Goal: Obtain resource: Obtain resource

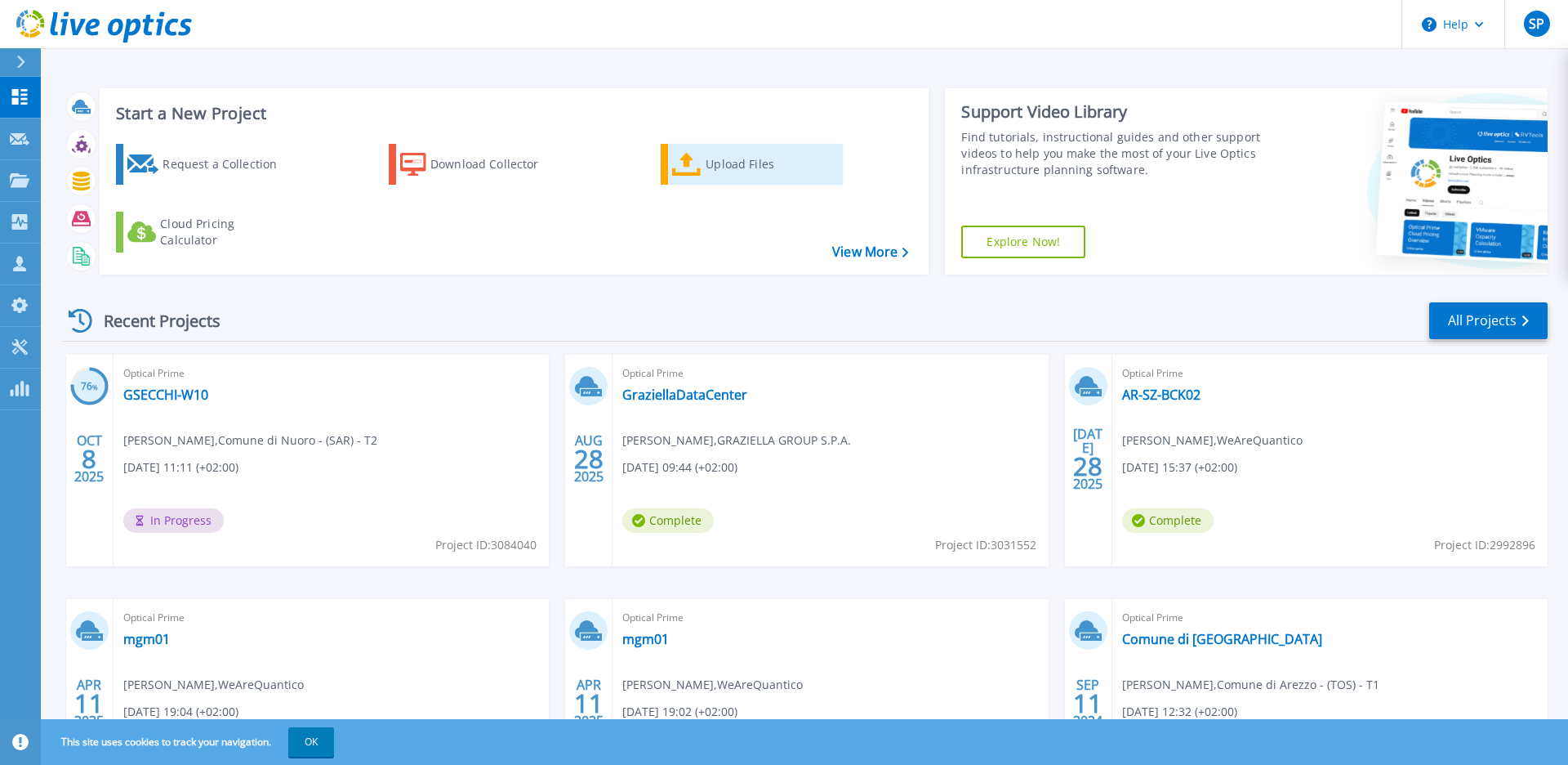
click at [732, 160] on div "Upload Files" at bounding box center [771, 164] width 131 height 33
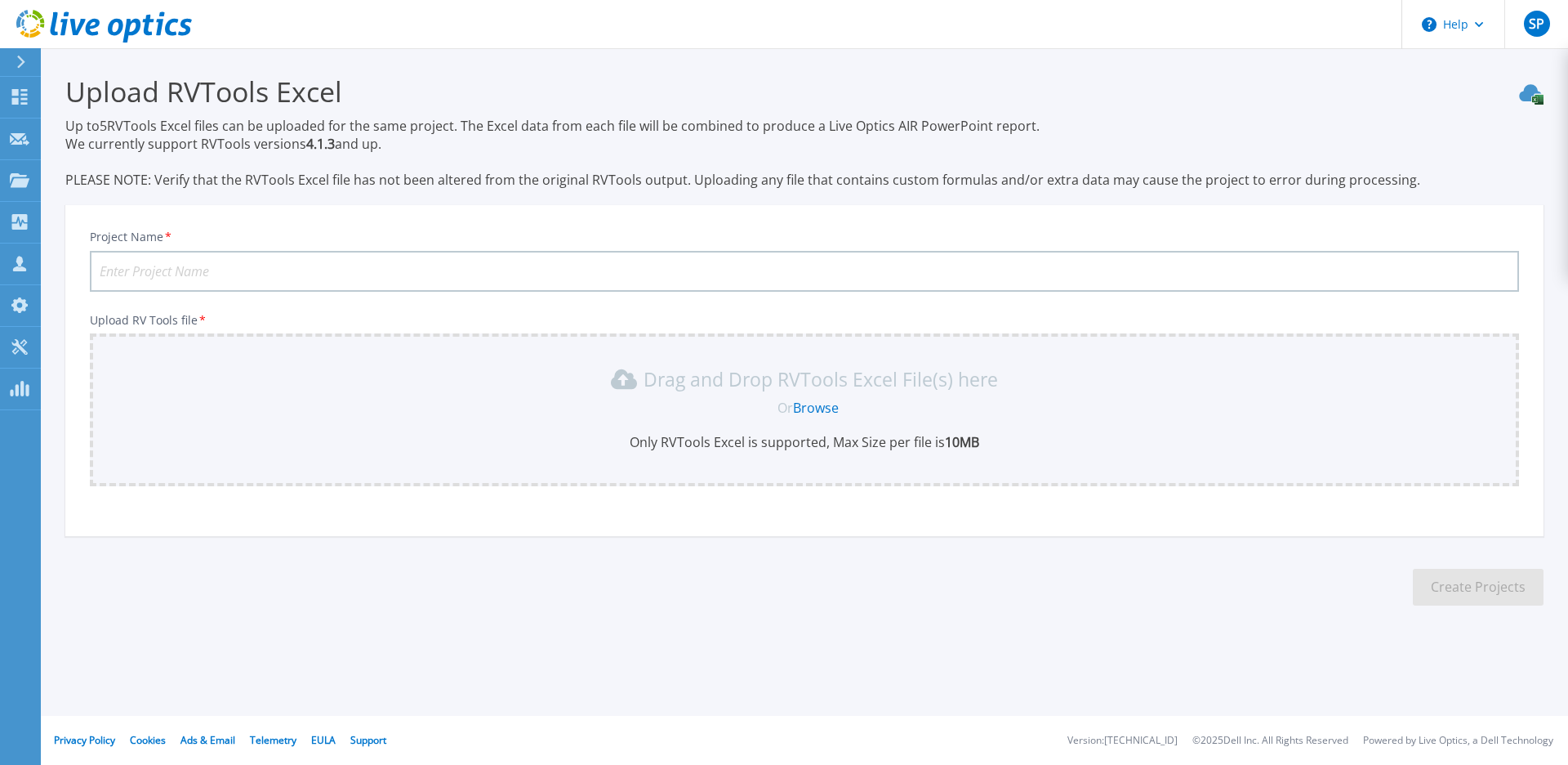
click at [156, 263] on input "Project Name *" at bounding box center [804, 272] width 1429 height 41
type input "Ecotrade"
click at [810, 404] on link "Browse" at bounding box center [816, 408] width 46 height 18
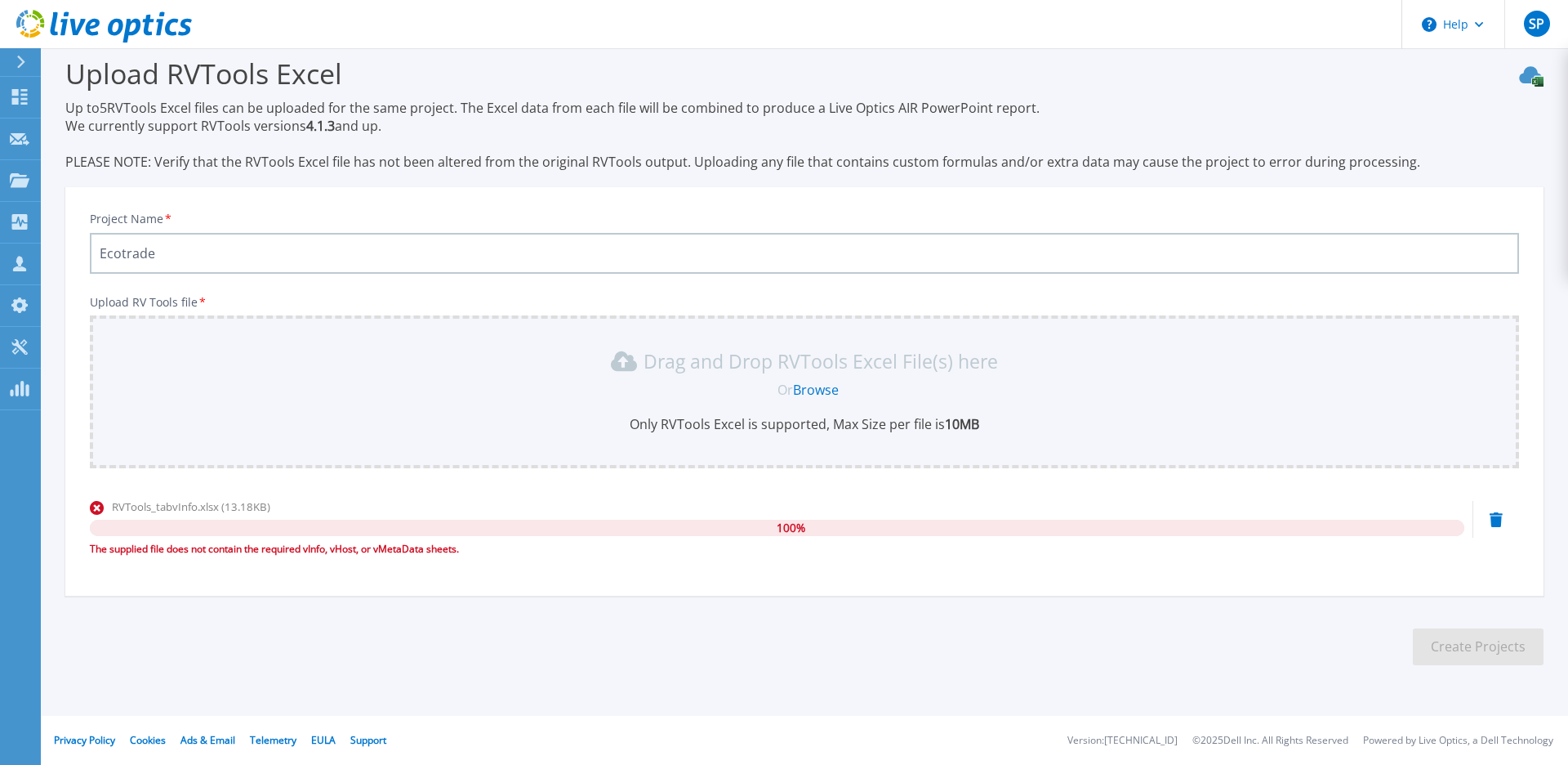
click at [805, 388] on link "Browse" at bounding box center [816, 390] width 46 height 18
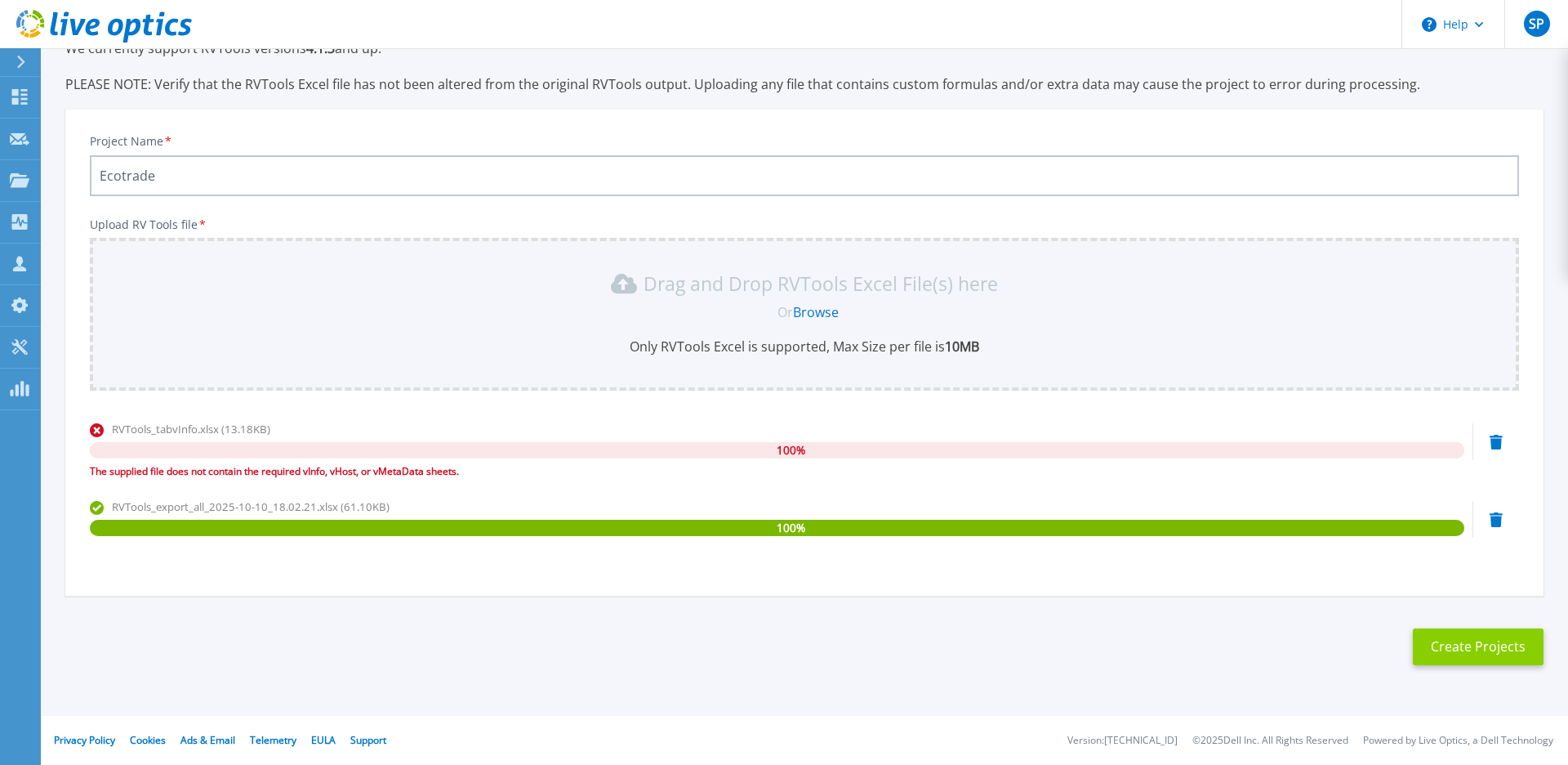
click at [1487, 641] on button "Create Projects" at bounding box center [1478, 646] width 131 height 37
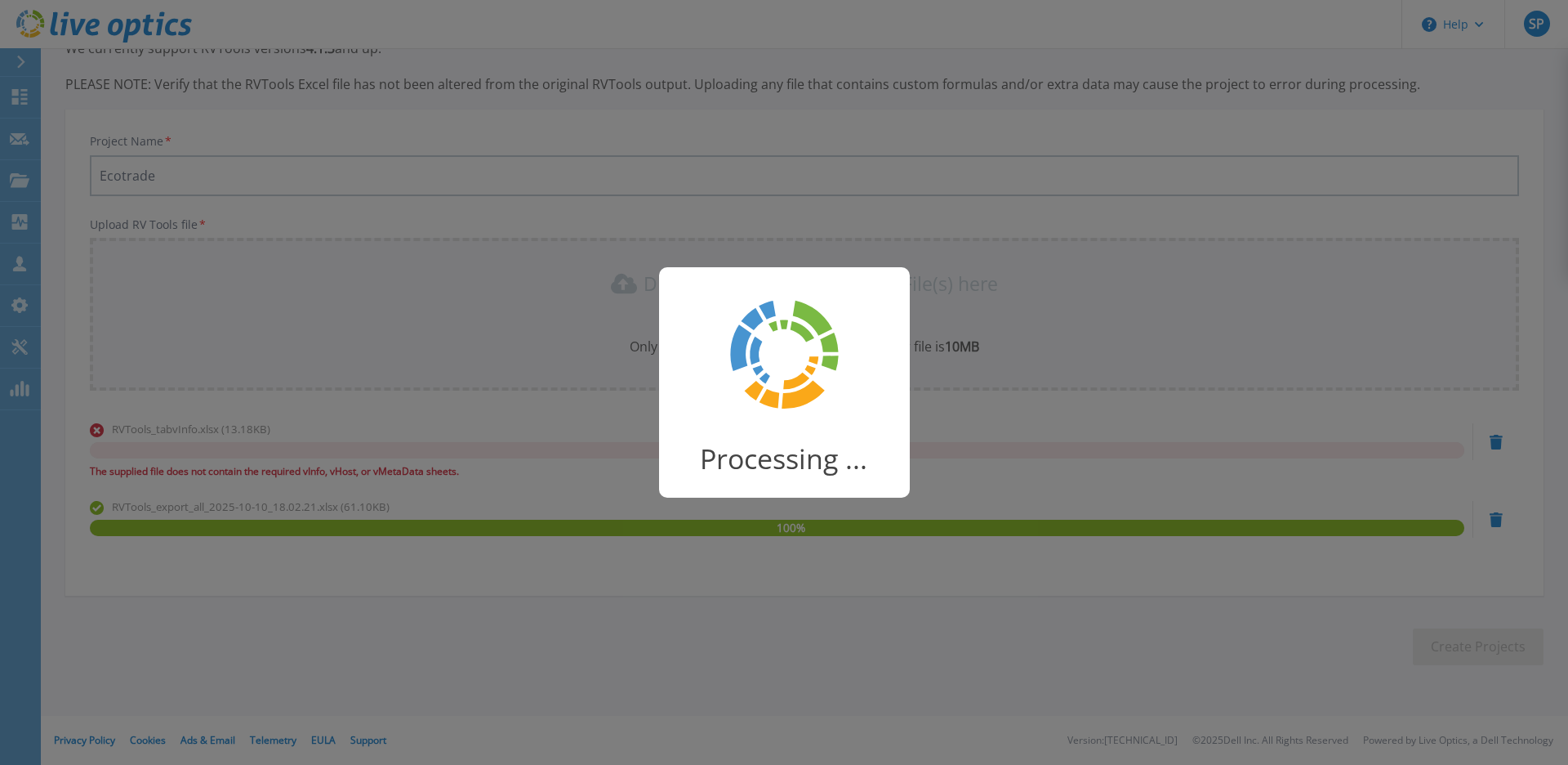
scroll to position [11, 0]
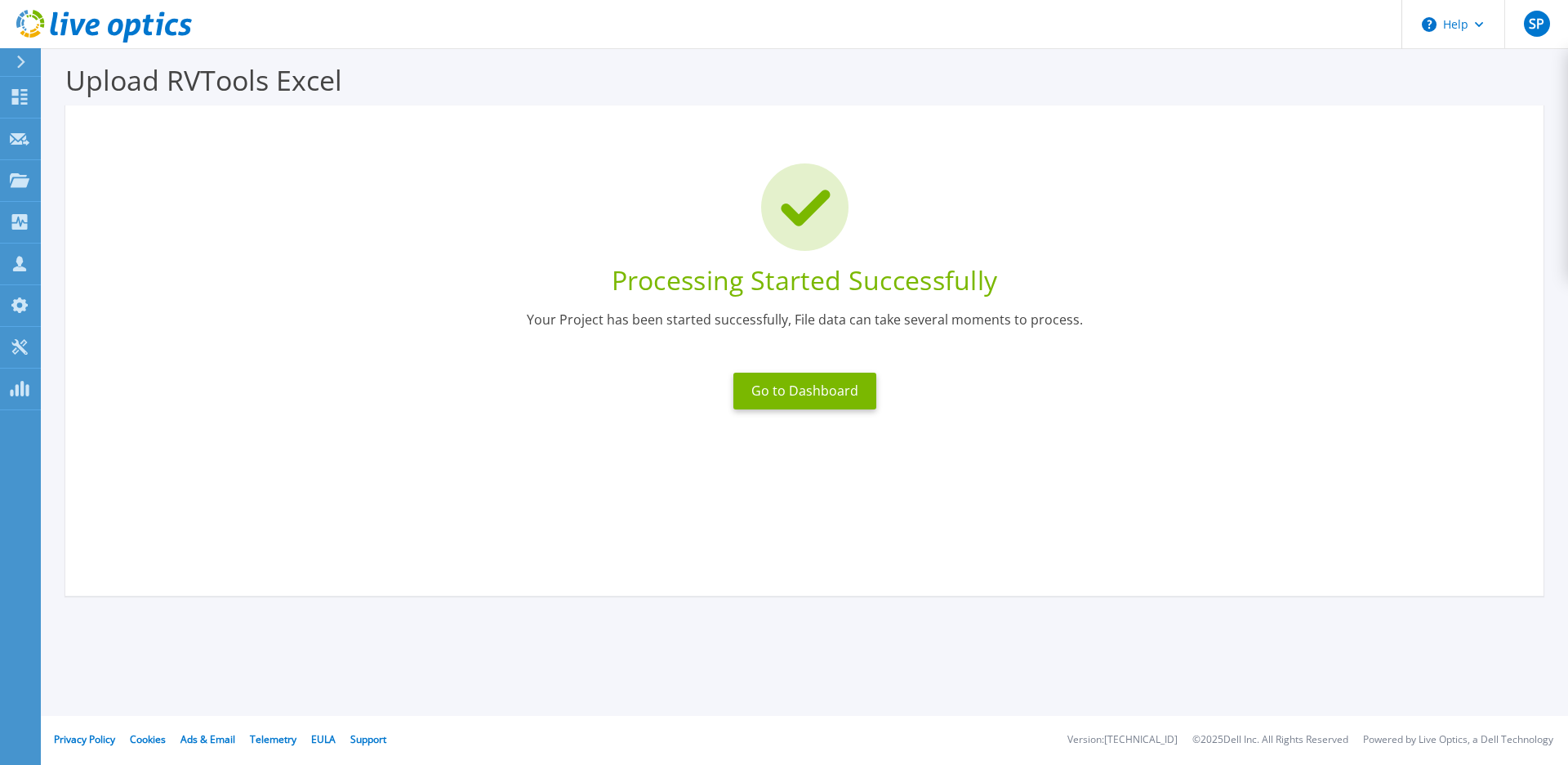
click at [794, 371] on div "Go to Dashboard" at bounding box center [805, 391] width 163 height 57
click at [794, 381] on button "Go to Dashboard" at bounding box center [805, 391] width 143 height 37
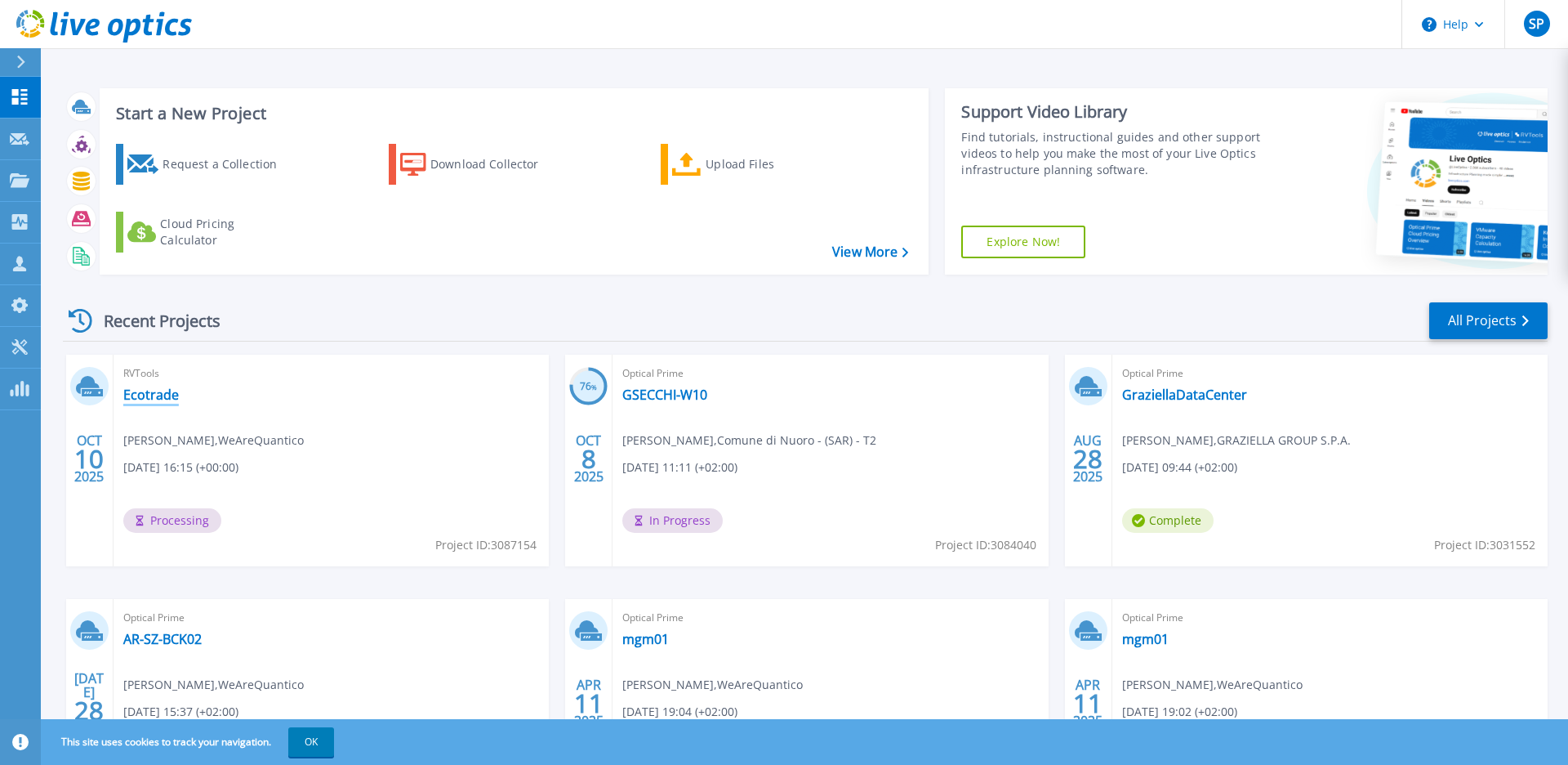
click at [153, 399] on link "Ecotrade" at bounding box center [150, 394] width 56 height 16
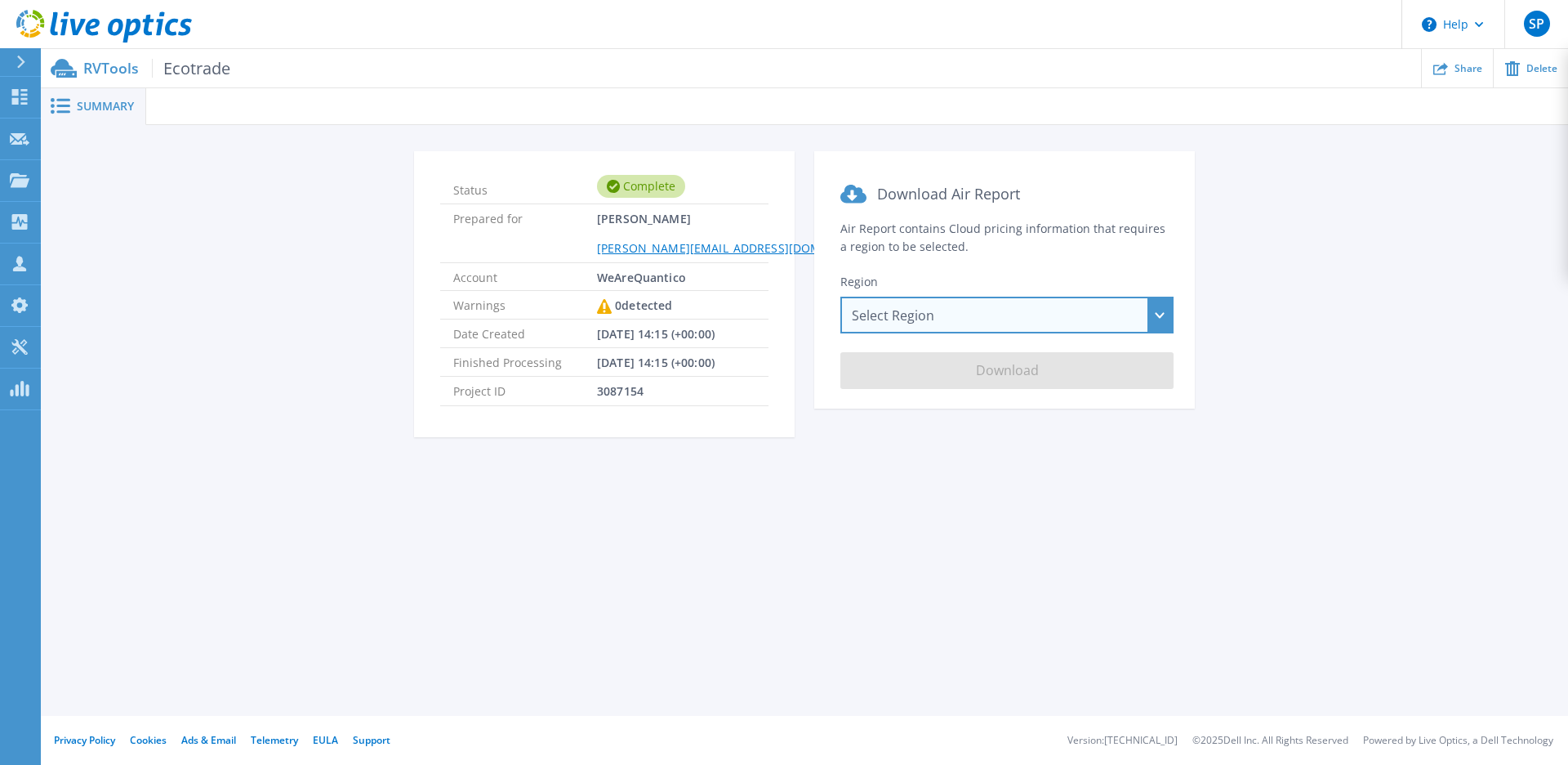
click at [1118, 314] on div "Select Region Asia Pacific (Hong Kong) Asia Pacific (Mumbai) Asia Pacific (Seou…" at bounding box center [1007, 315] width 333 height 37
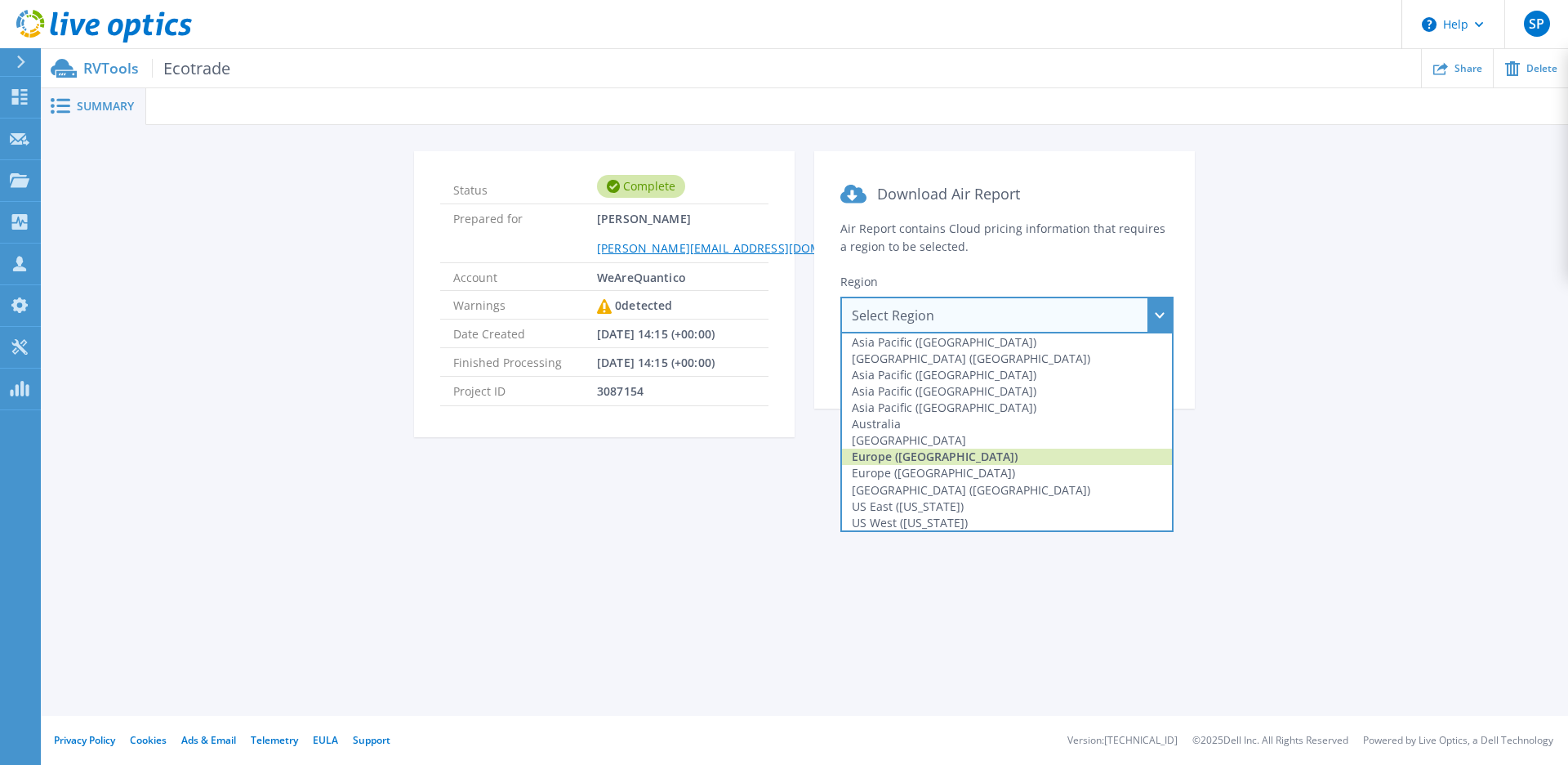
click at [1030, 461] on div "Europe (Frankfurt)" at bounding box center [1006, 456] width 330 height 16
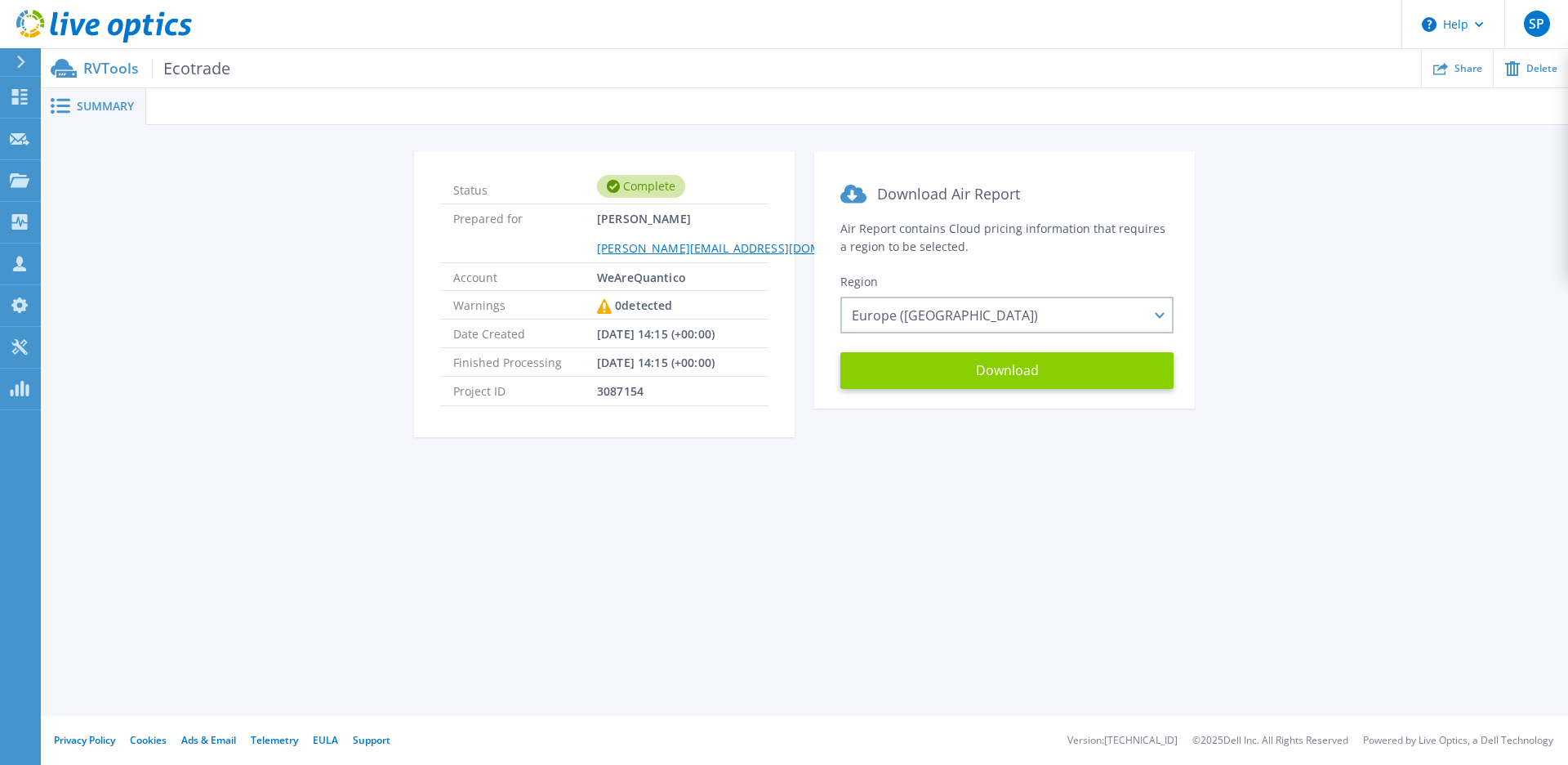
click at [1032, 378] on button "Download" at bounding box center [1007, 371] width 333 height 37
